Goal: Task Accomplishment & Management: Use online tool/utility

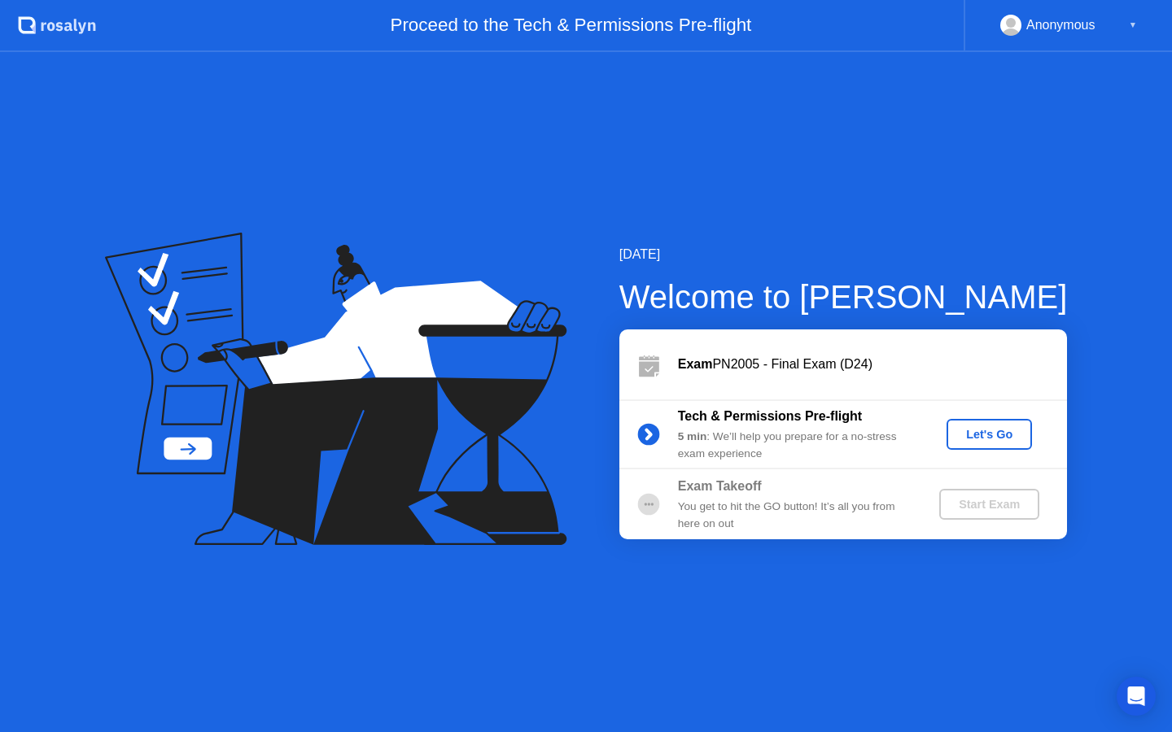
click at [976, 429] on div "Let's Go" at bounding box center [989, 434] width 72 height 13
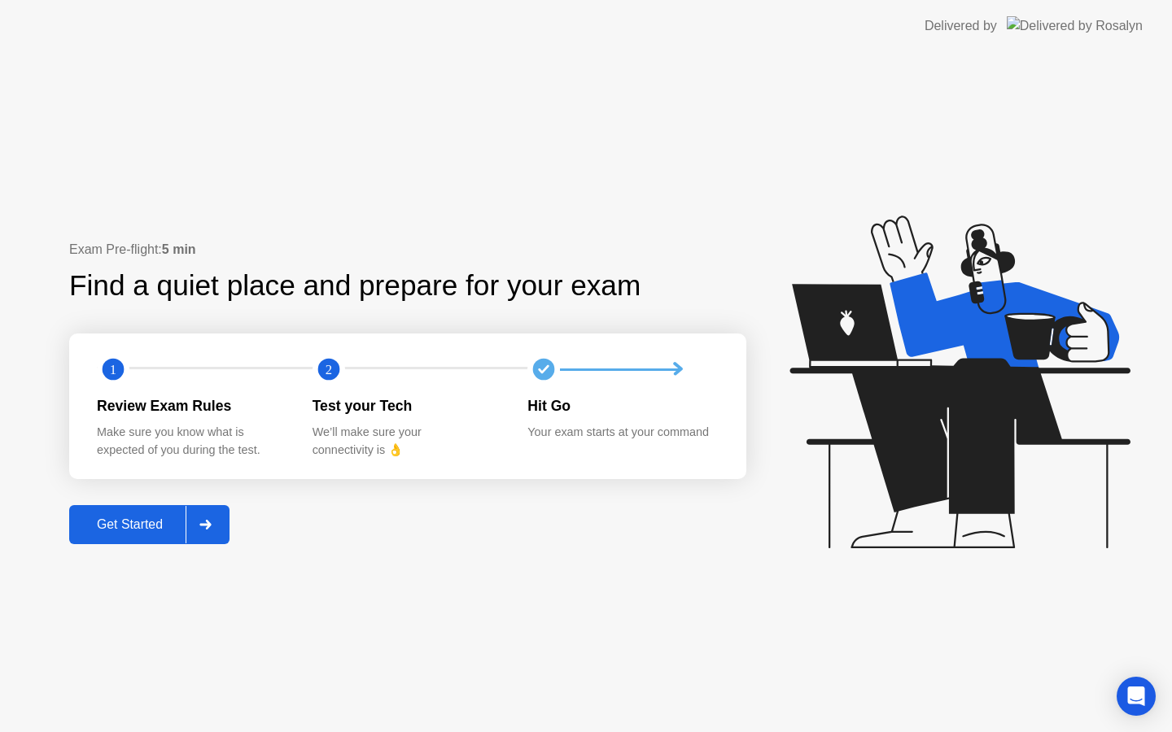
click at [213, 514] on div at bounding box center [205, 524] width 39 height 37
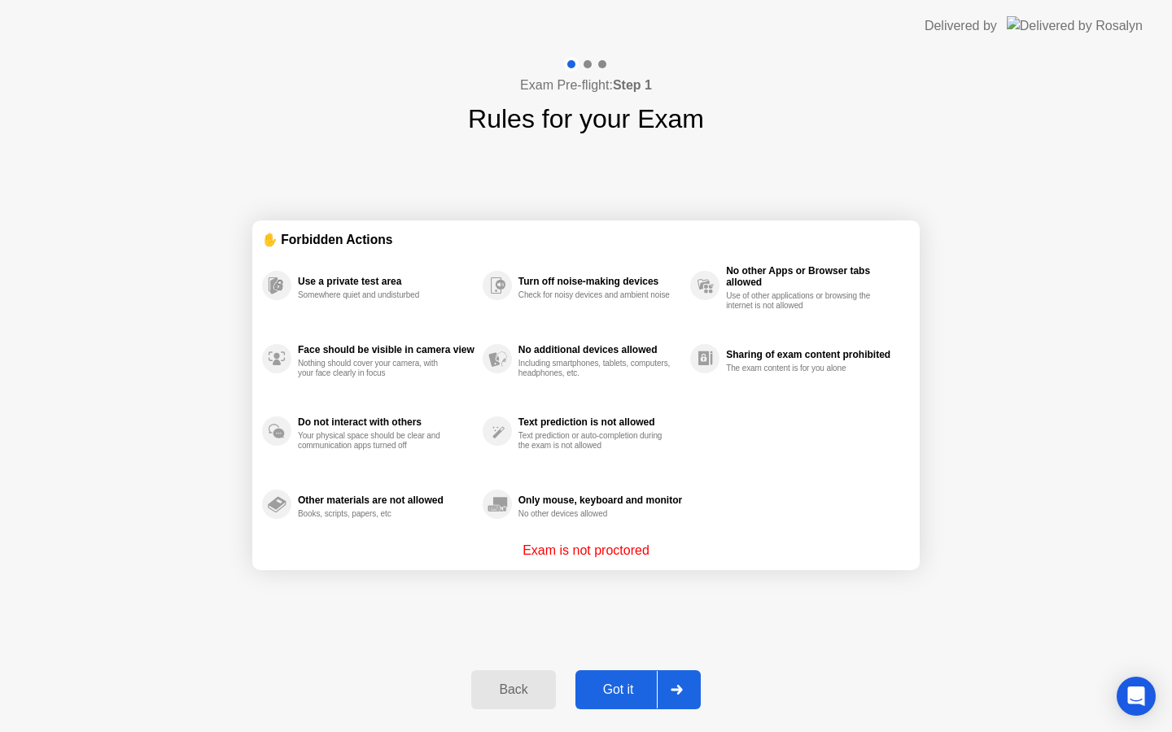
click at [630, 693] on div "Got it" at bounding box center [618, 690] width 76 height 15
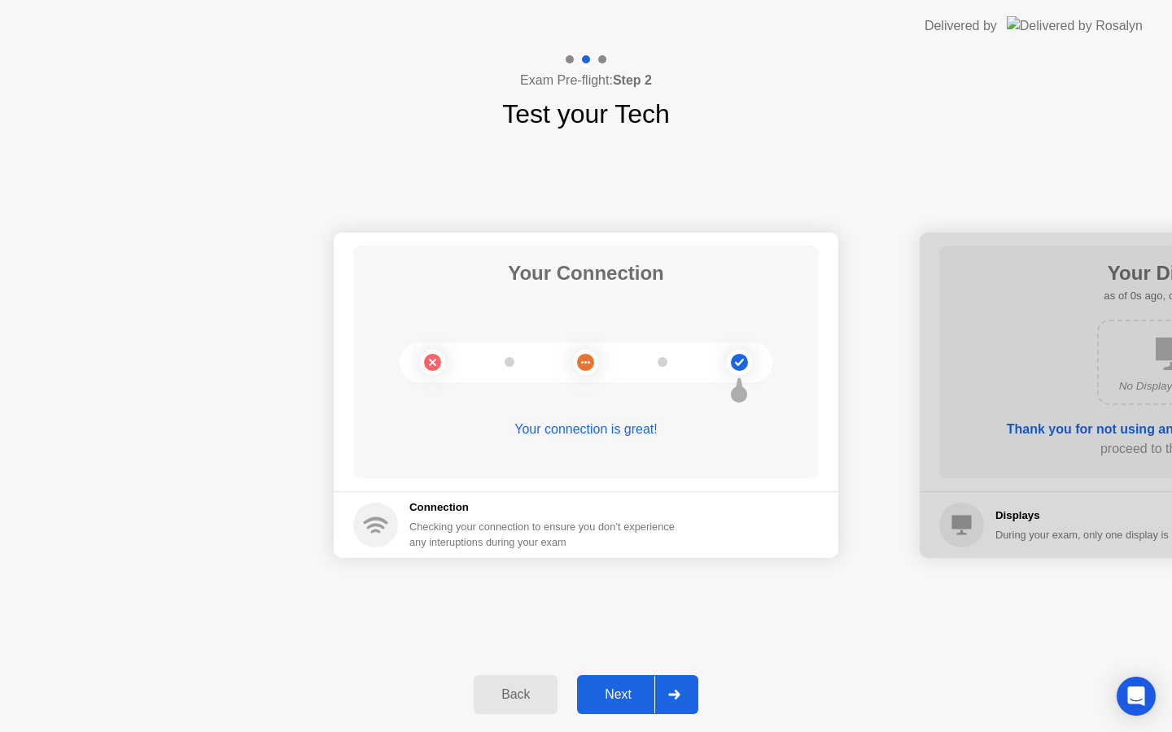
click at [678, 705] on div at bounding box center [673, 694] width 39 height 37
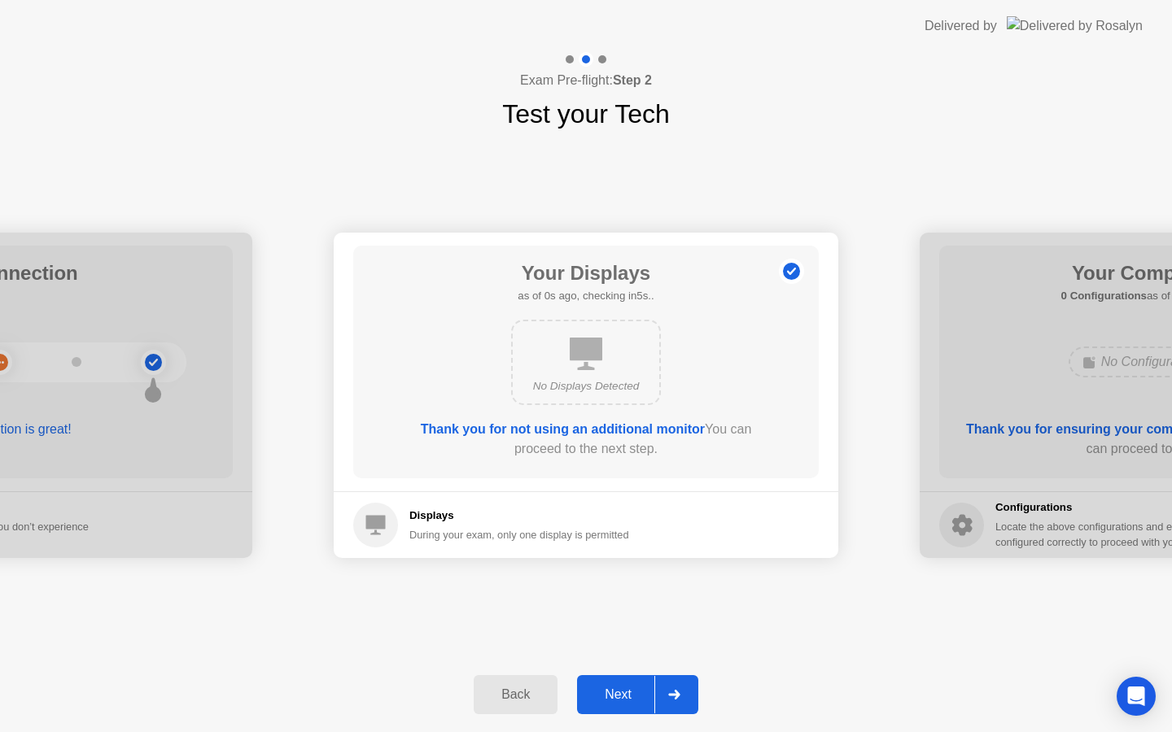
click at [678, 705] on div at bounding box center [673, 694] width 39 height 37
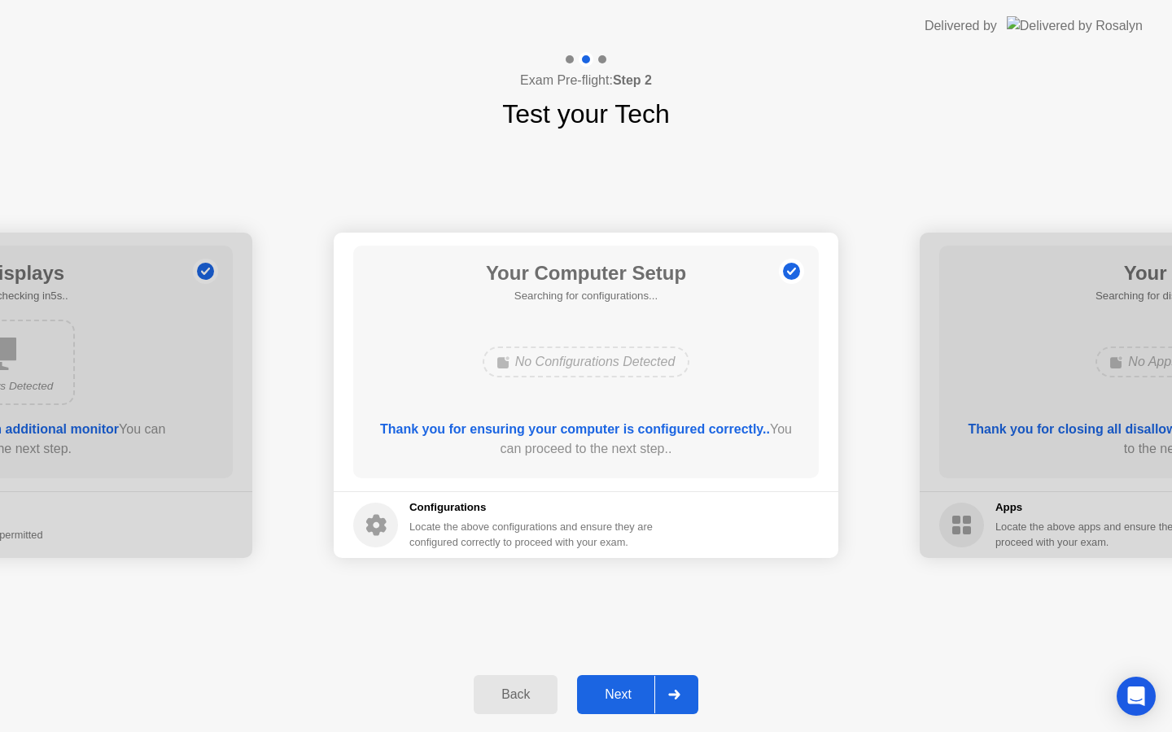
click at [678, 705] on div at bounding box center [673, 694] width 39 height 37
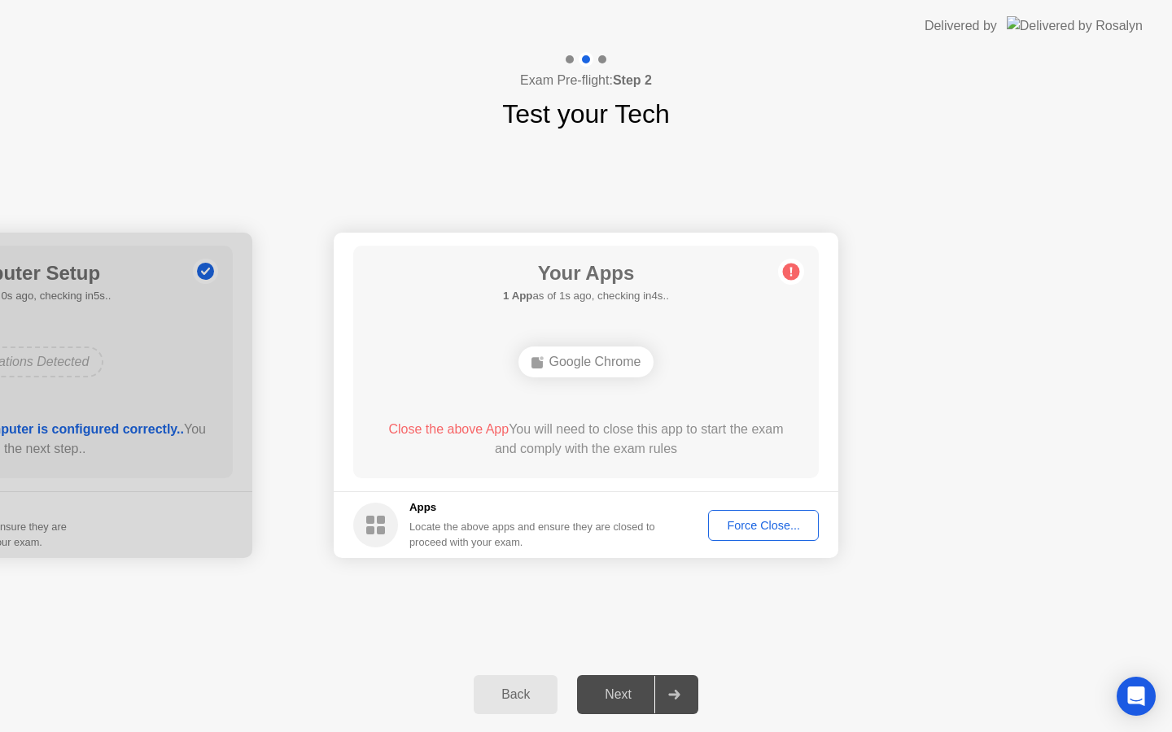
click at [742, 522] on div "Force Close..." at bounding box center [763, 525] width 99 height 13
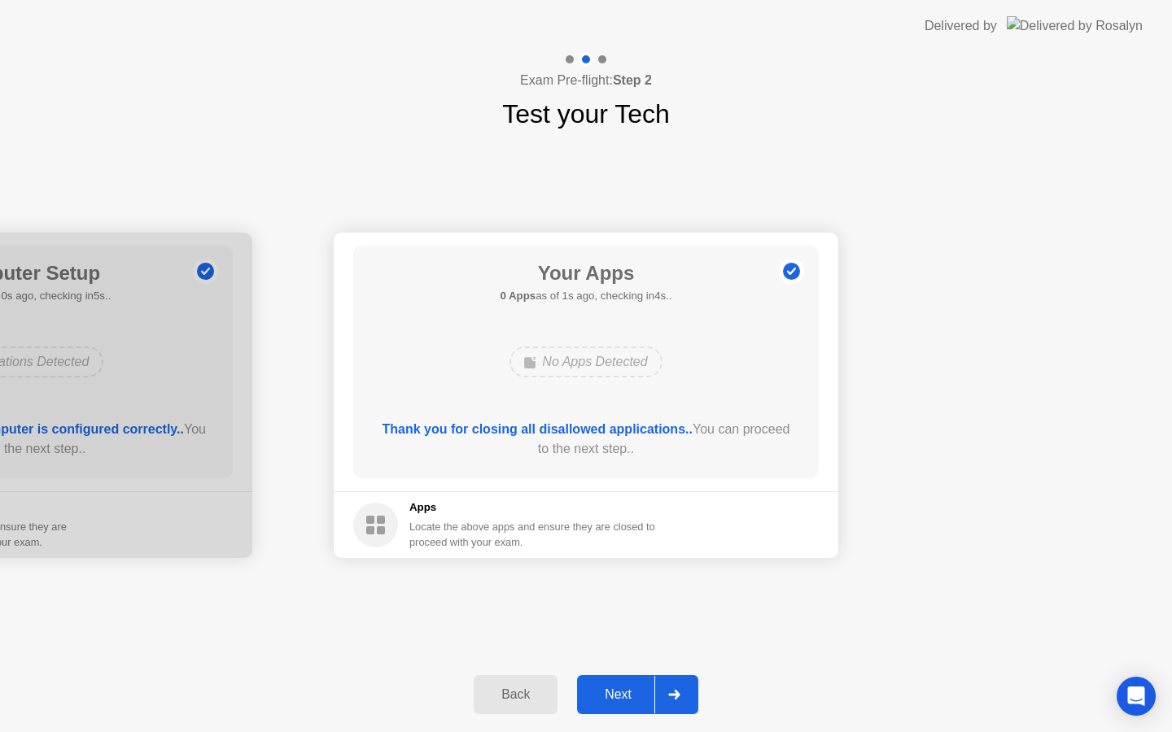
click at [633, 707] on button "Next" at bounding box center [637, 694] width 121 height 39
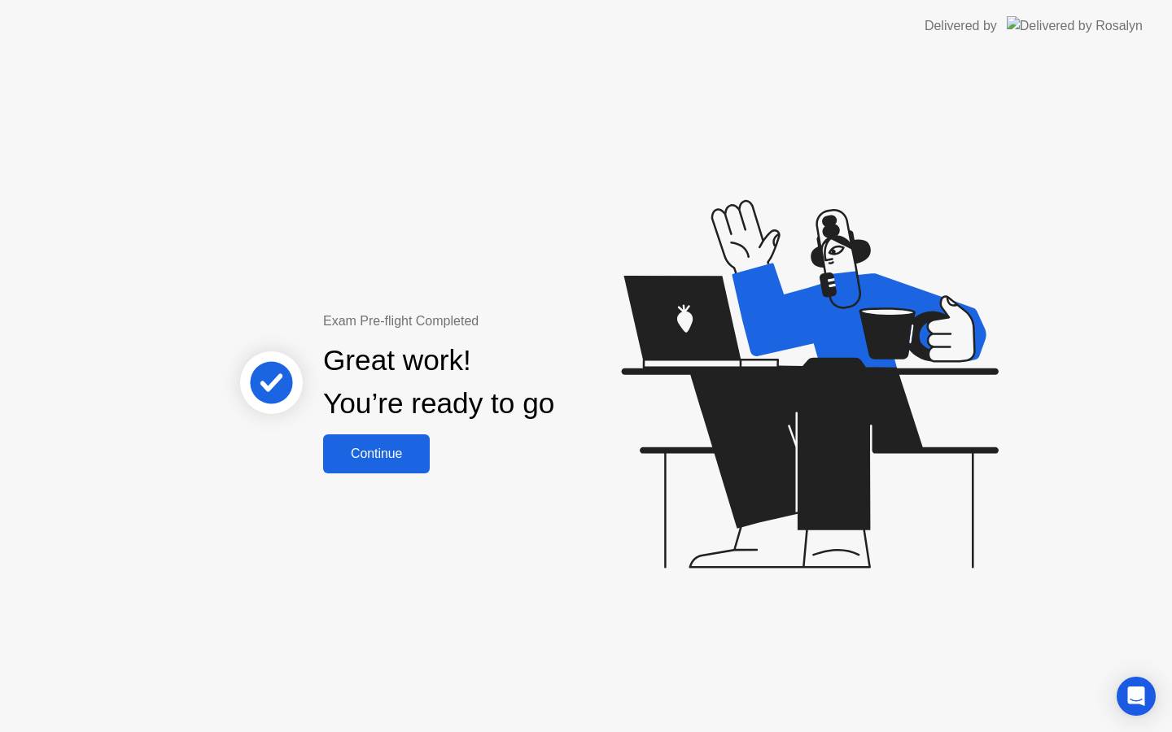
click at [351, 457] on div "Continue" at bounding box center [376, 454] width 97 height 15
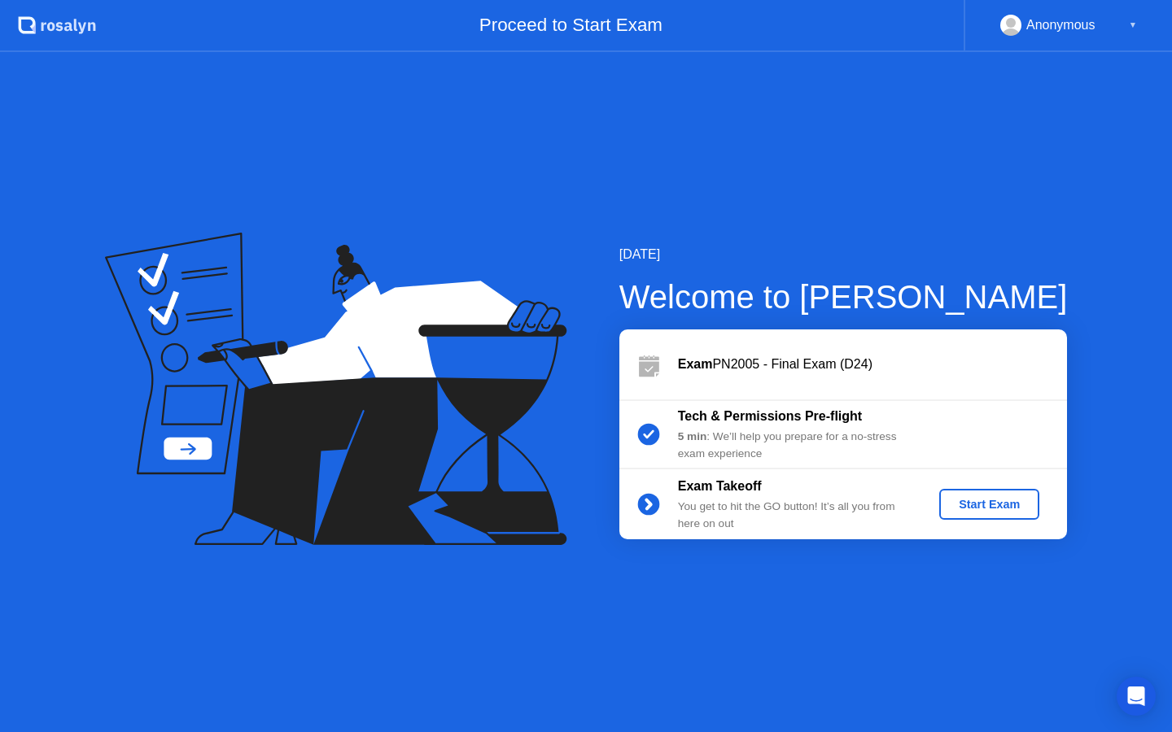
click at [974, 492] on button "Start Exam" at bounding box center [989, 504] width 100 height 31
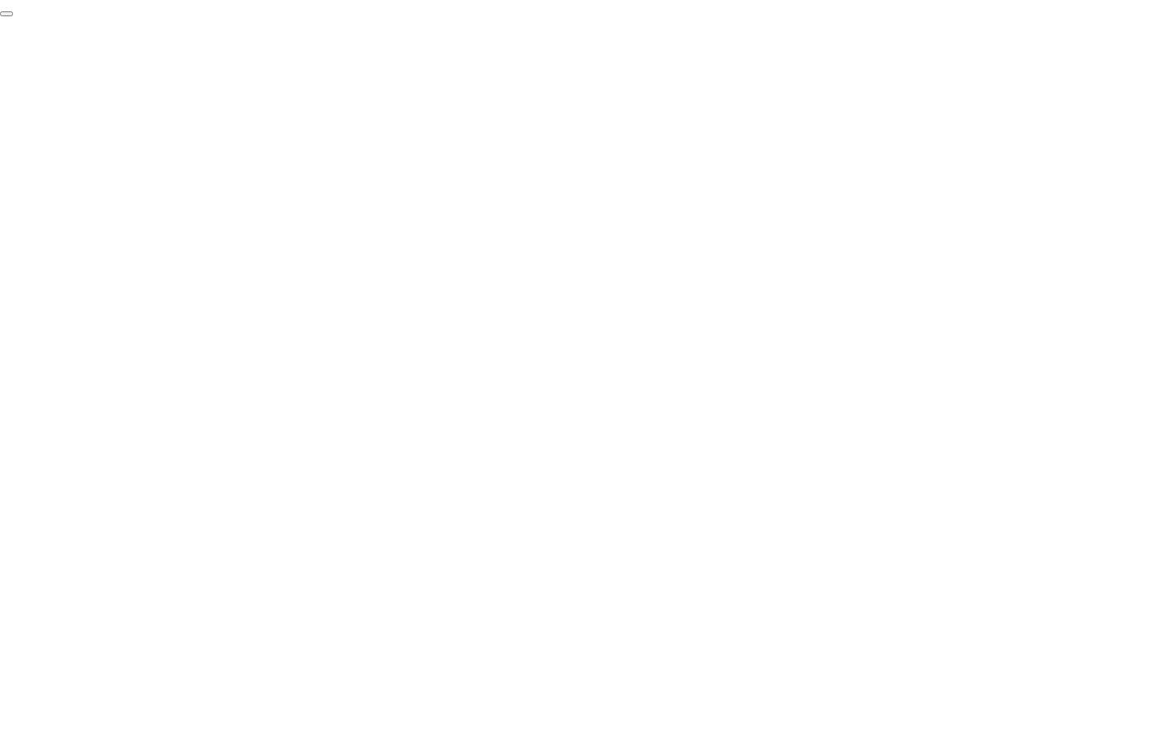
click div "End Proctoring Session"
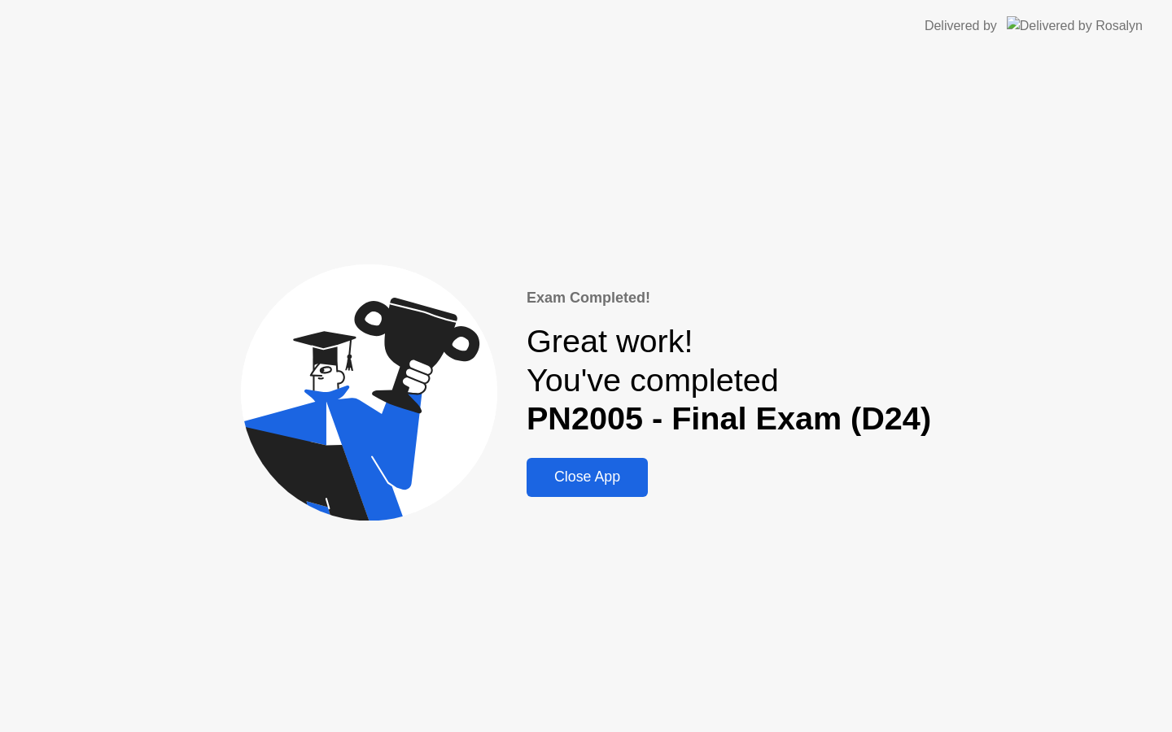
click at [582, 469] on div "Close App" at bounding box center [586, 477] width 111 height 17
